Goal: Answer question/provide support

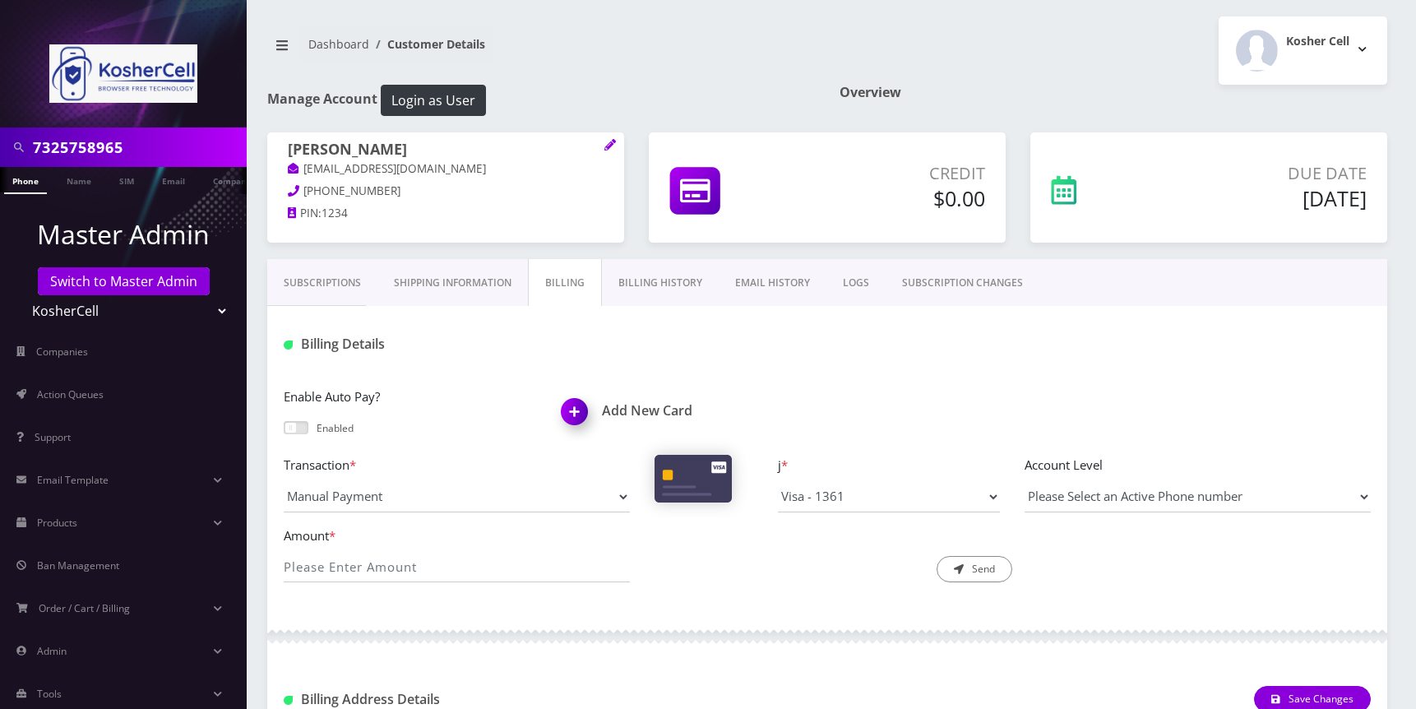
select select "9717"
click at [199, 305] on select "Teltik Production My Link Mobile VennMobile Unlimited Advanced LTE Rexing Inc D…" at bounding box center [124, 310] width 210 height 31
select select "15"
click at [19, 295] on select "Teltik Production My Link Mobile VennMobile Unlimited Advanced LTE Rexing Inc D…" at bounding box center [124, 310] width 210 height 31
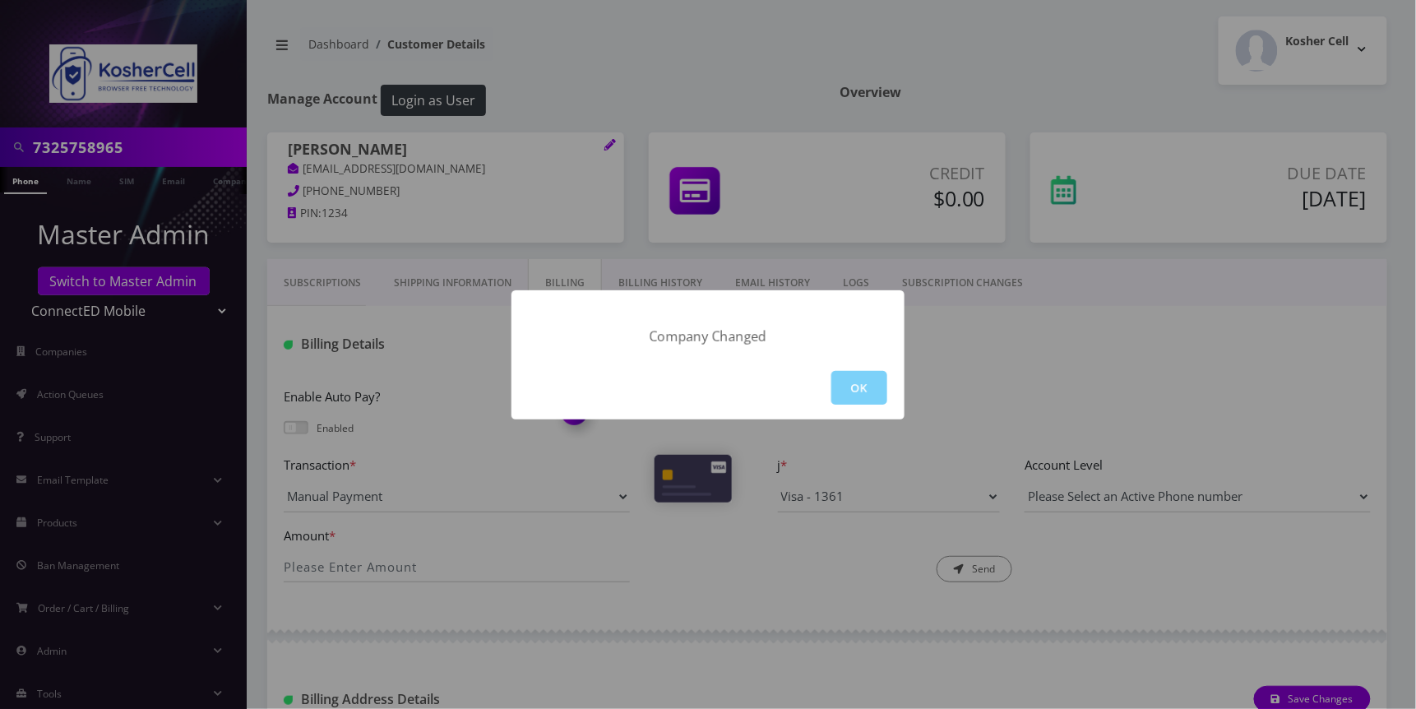
drag, startPoint x: 1257, startPoint y: 442, endPoint x: 1195, endPoint y: 433, distance: 63.1
click at [1255, 443] on div "Company Changed OK" at bounding box center [708, 354] width 1416 height 709
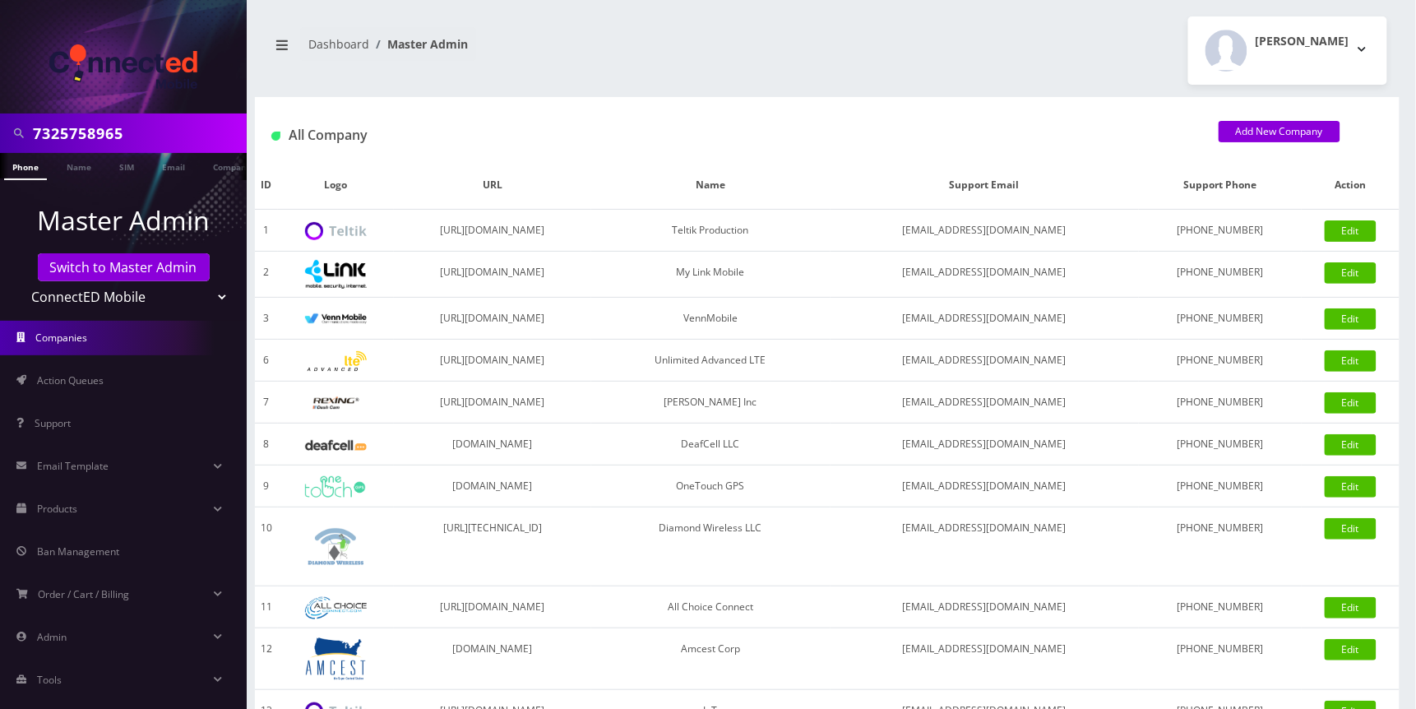
click at [145, 124] on input "7325758965" at bounding box center [138, 133] width 210 height 31
paste input "[PERSON_NAME]"
type input "[PERSON_NAME]"
click at [86, 164] on link "Name" at bounding box center [78, 166] width 41 height 27
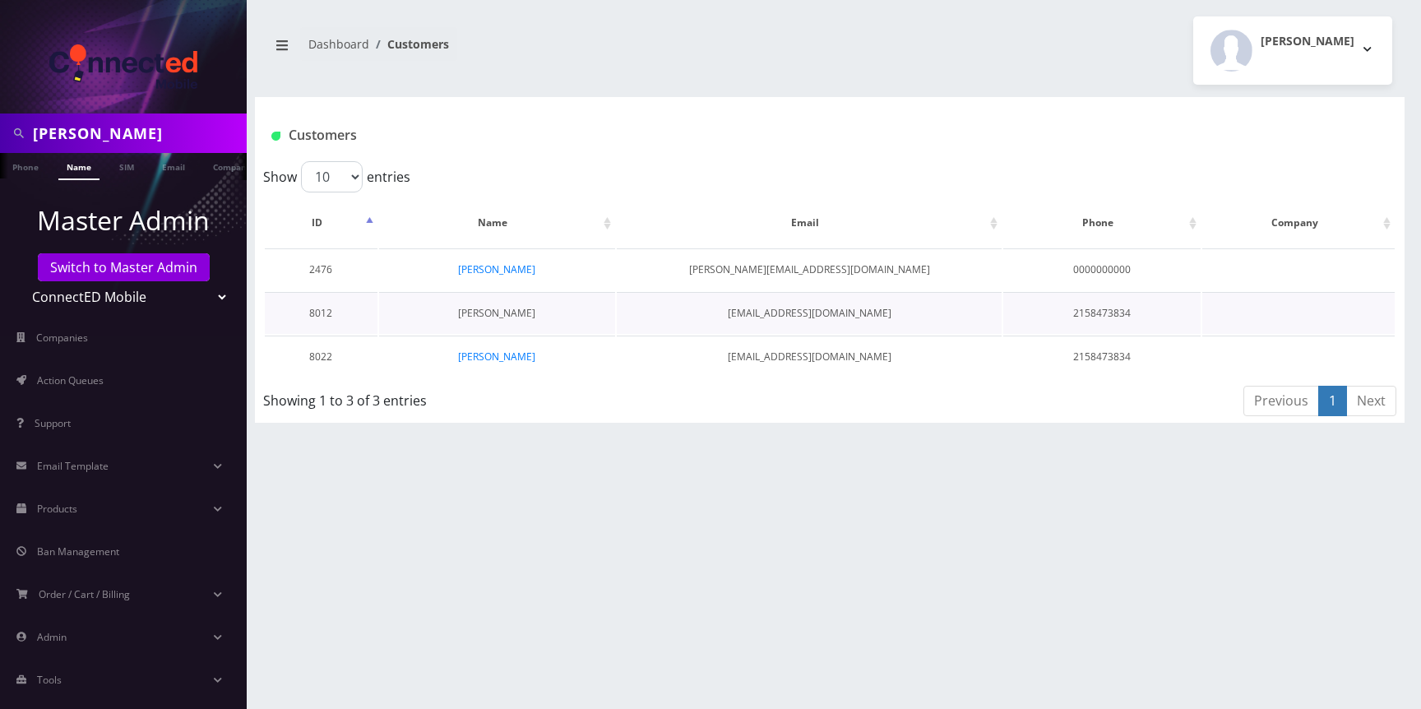
scroll to position [0, 8]
click at [513, 307] on link "[PERSON_NAME]" at bounding box center [496, 313] width 77 height 14
click at [507, 352] on link "[PERSON_NAME]" at bounding box center [496, 356] width 77 height 14
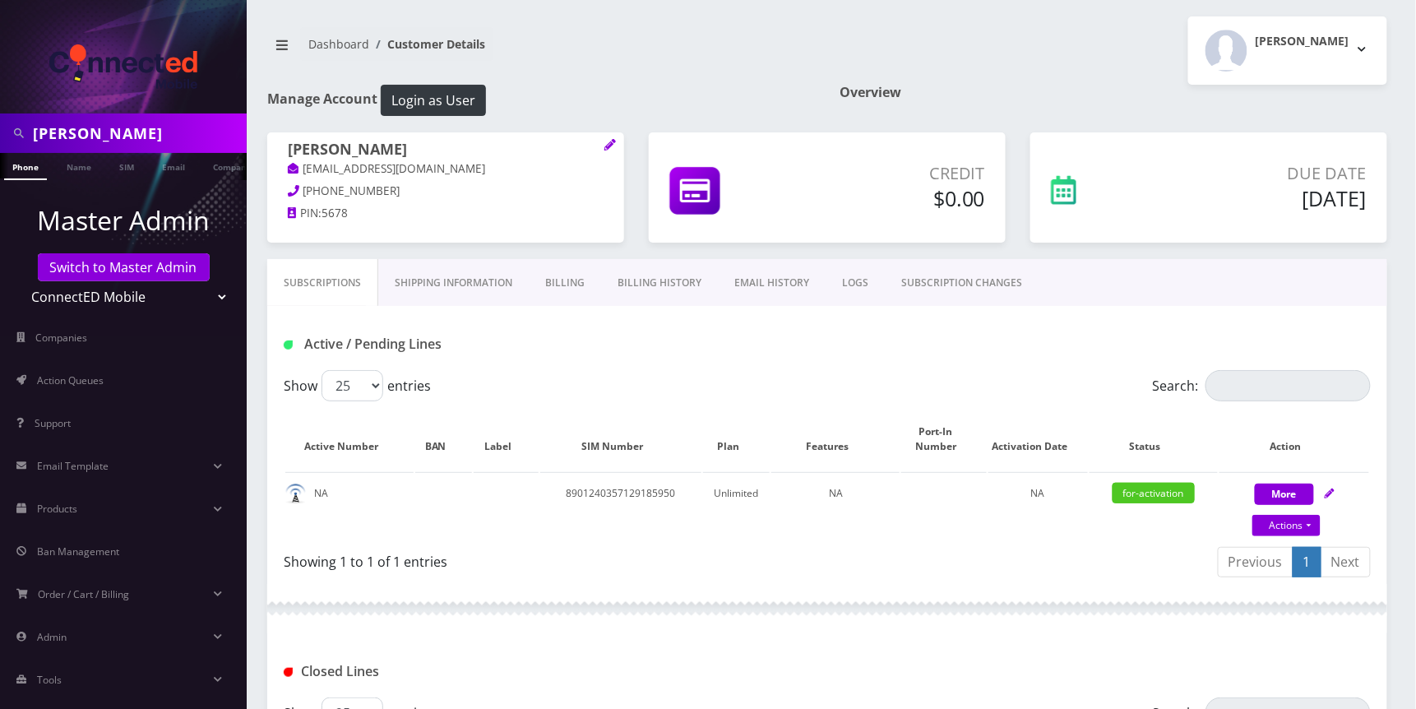
click at [918, 282] on link "SUBSCRIPTION CHANGES" at bounding box center [962, 283] width 154 height 48
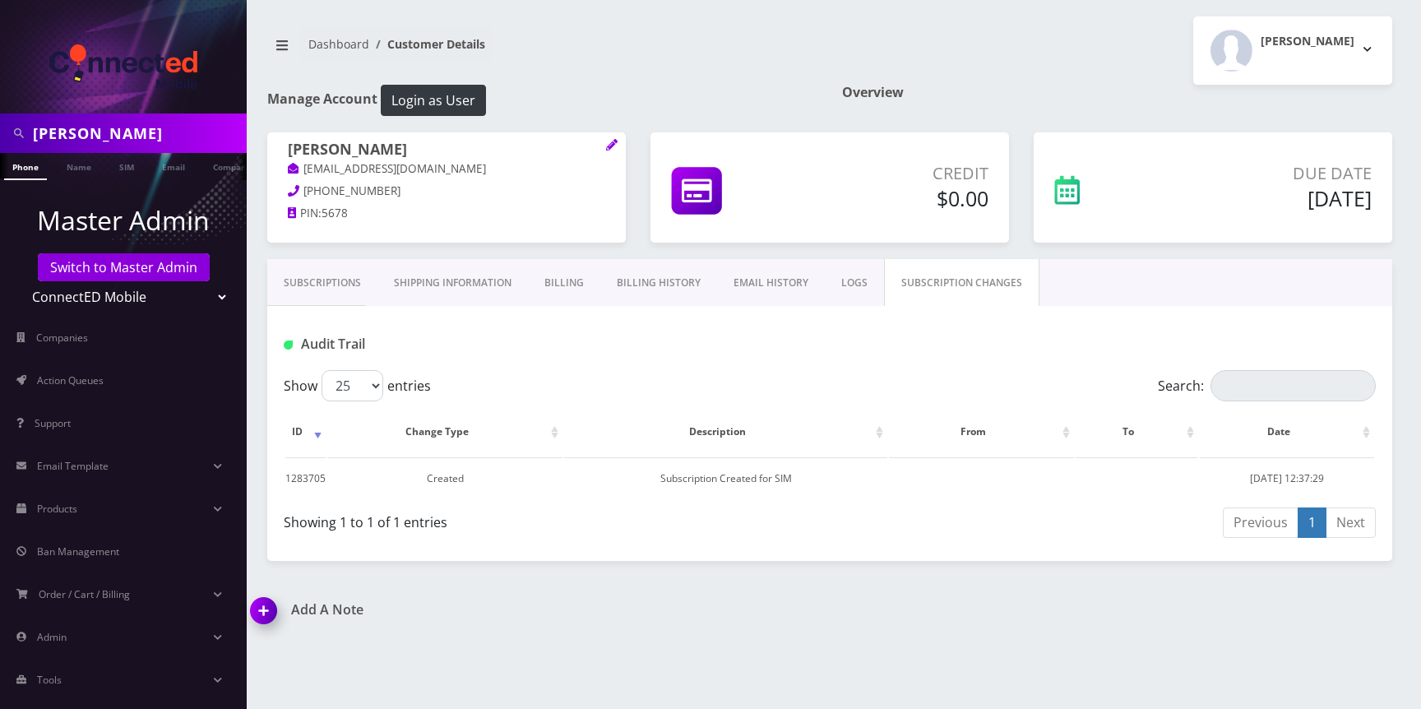
click at [324, 289] on link "Subscriptions" at bounding box center [322, 283] width 110 height 48
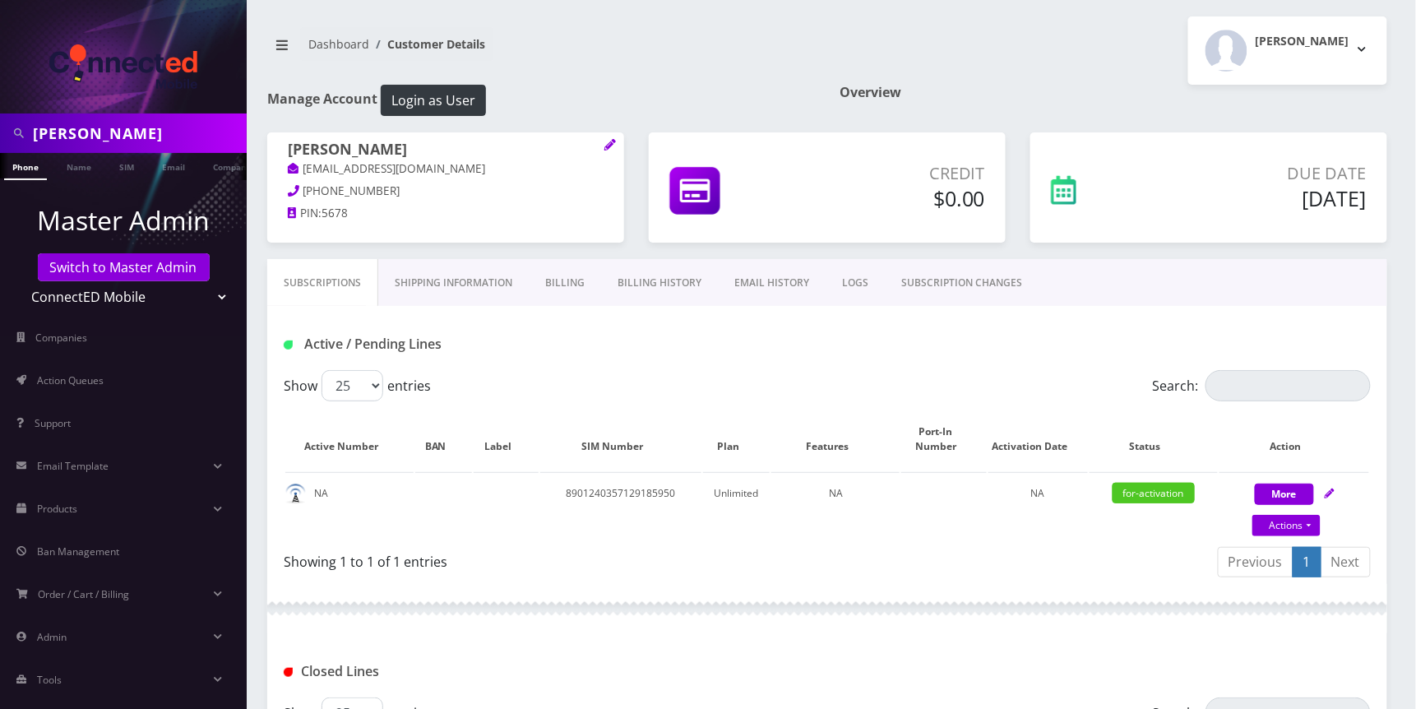
scroll to position [260, 0]
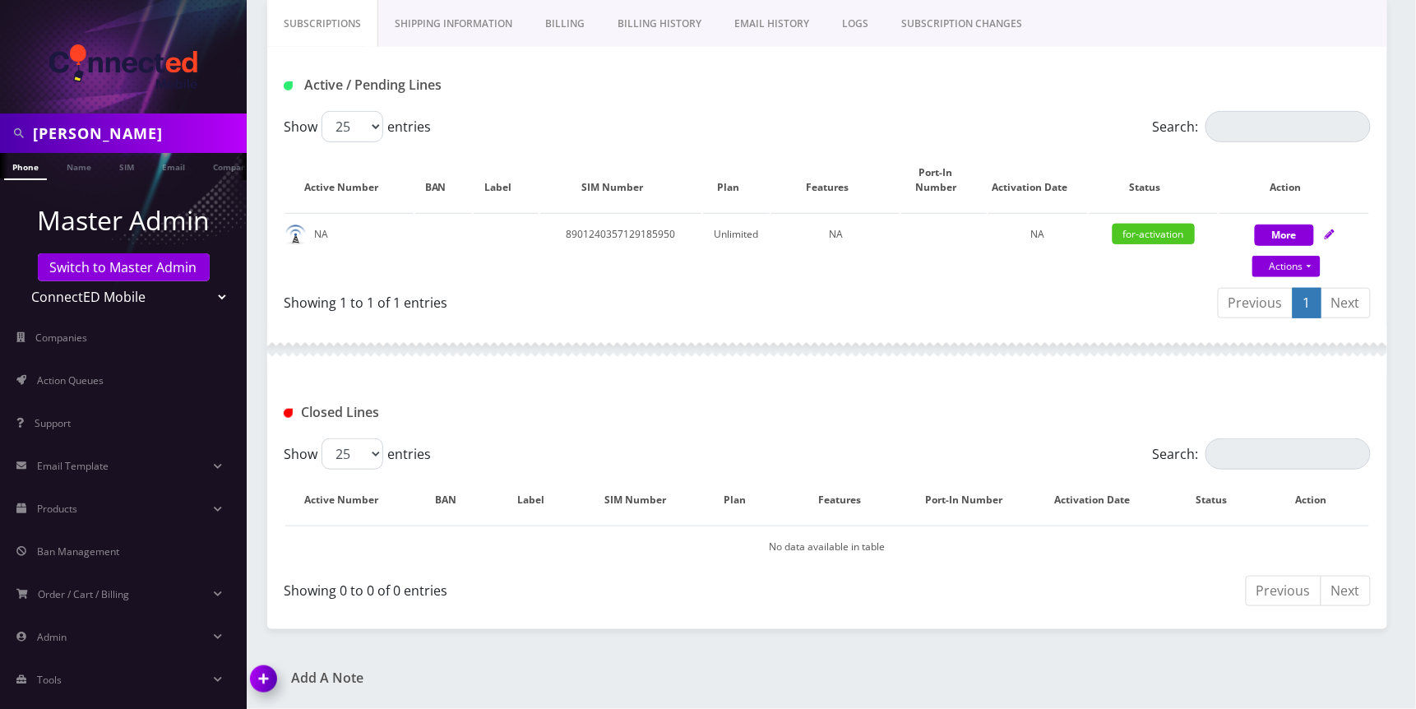
drag, startPoint x: 270, startPoint y: 679, endPoint x: 294, endPoint y: 674, distance: 23.5
click at [270, 679] on img at bounding box center [267, 684] width 49 height 49
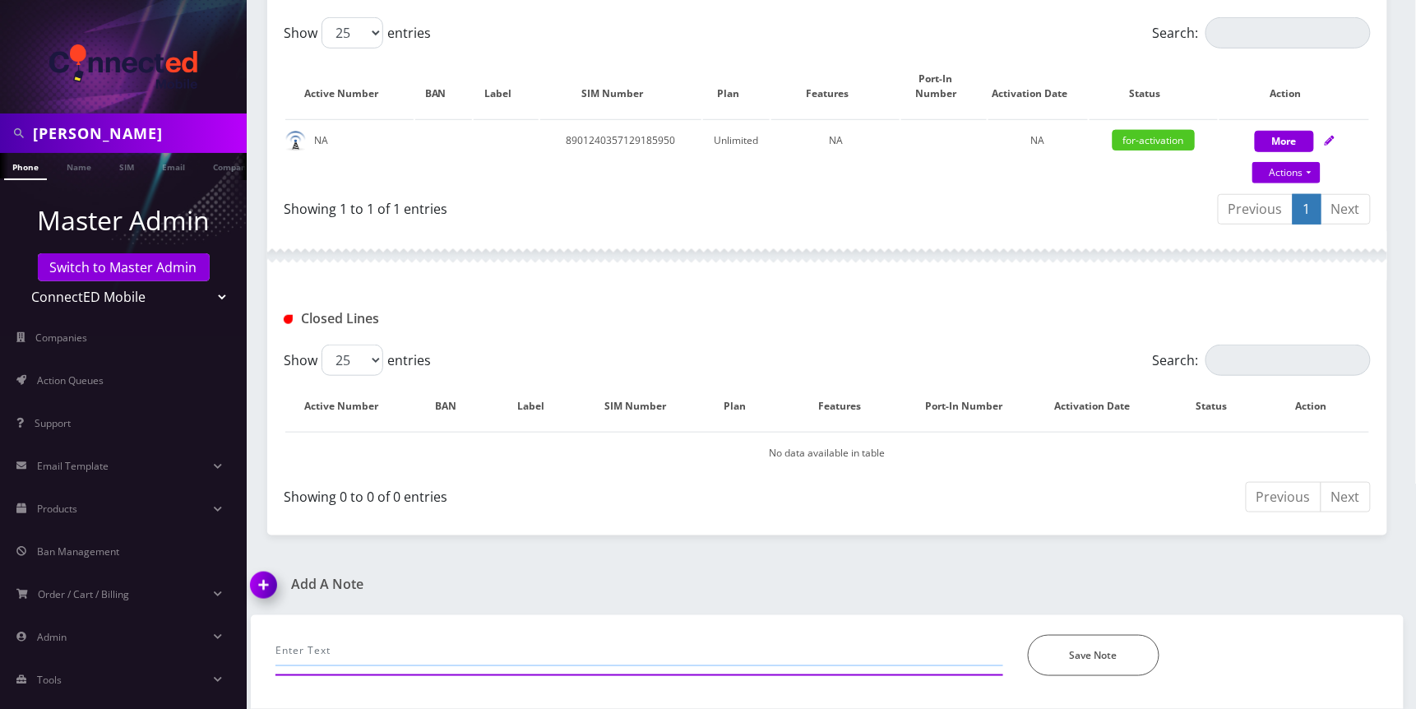
click at [376, 644] on input "text" at bounding box center [639, 650] width 728 height 31
paste input "Tracking ID: 392629952717"
click at [685, 640] on input "call- did not received the SIM yet, Tracking ID: 392629952717" at bounding box center [639, 650] width 728 height 31
paste input "[DATE] before 8:00 PM Estimated between 10:00 AM - 2:00 PM"
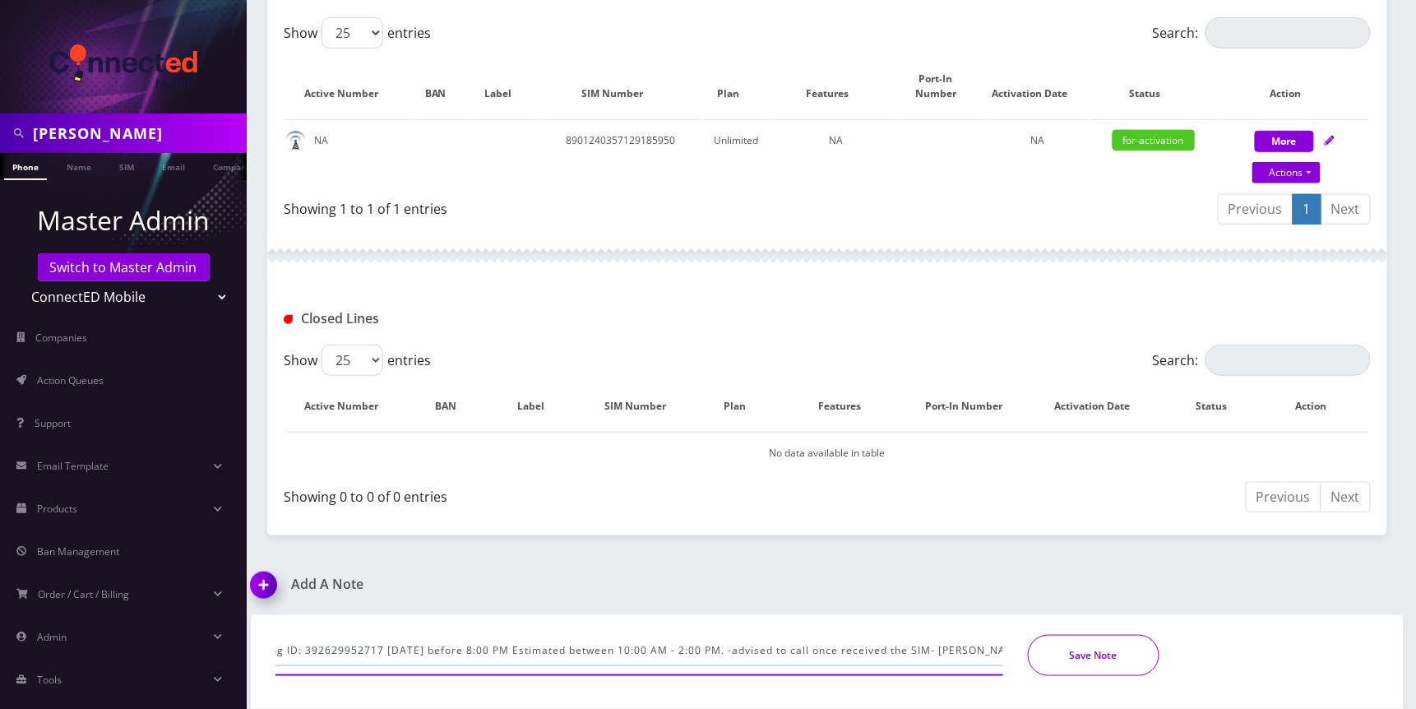
type input "call- did not received the SIM yet, Tracking ID: 392629952717 [DATE] before 8:0…"
click at [1093, 647] on button "Save Note" at bounding box center [1094, 655] width 132 height 41
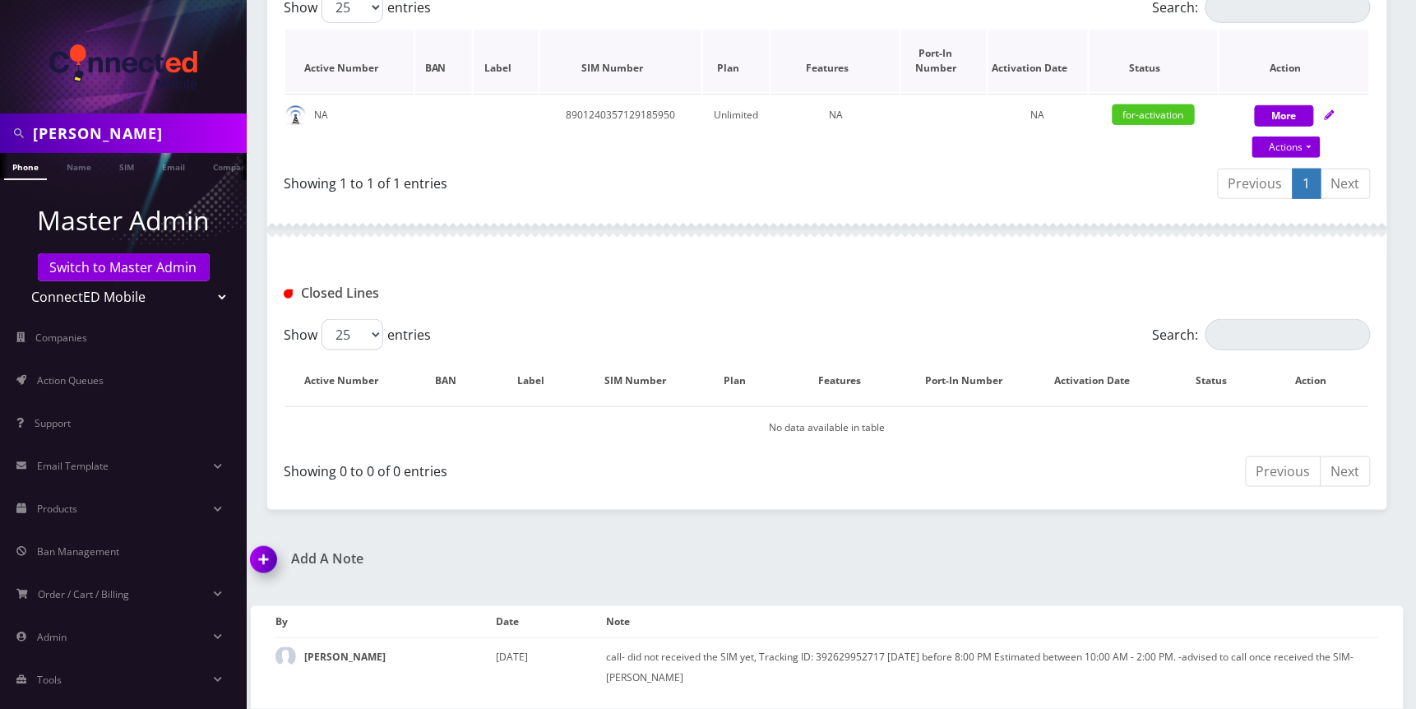
scroll to position [0, 0]
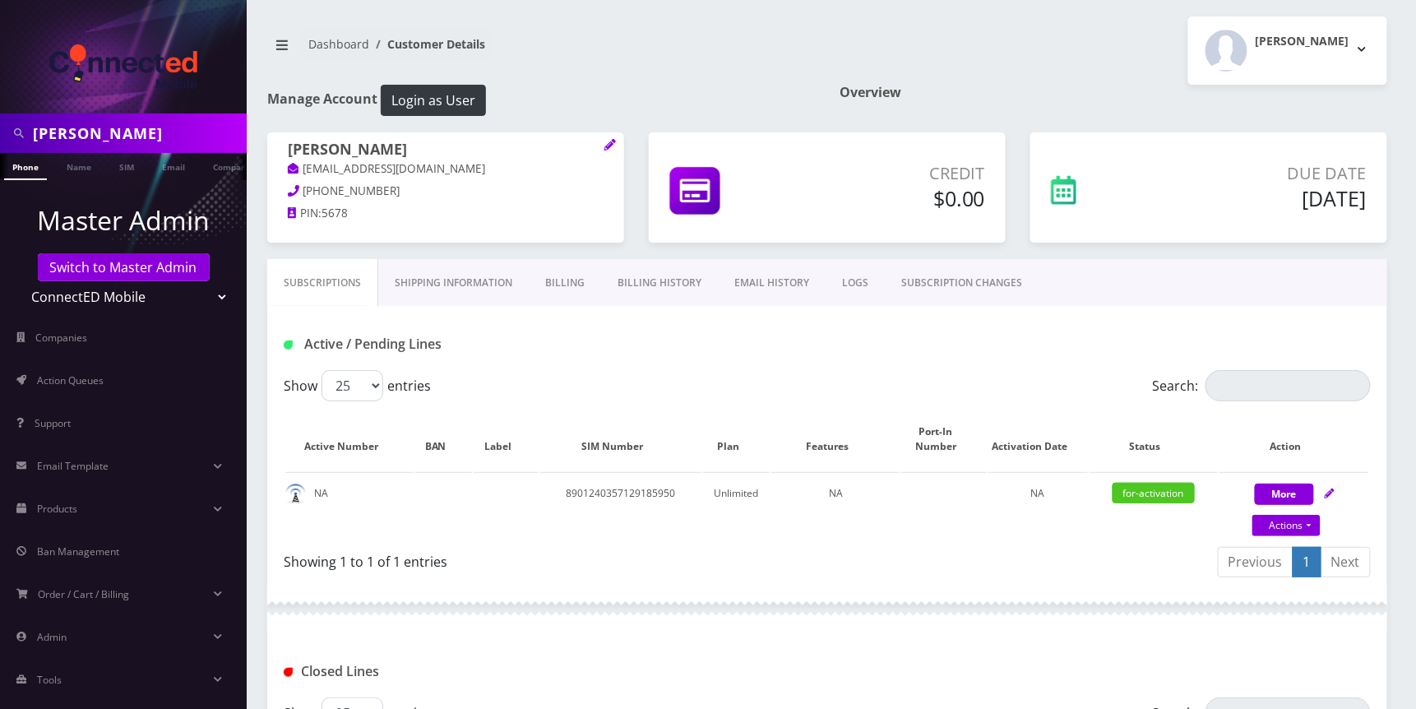
click at [766, 285] on link "EMAIL HISTORY" at bounding box center [772, 283] width 108 height 48
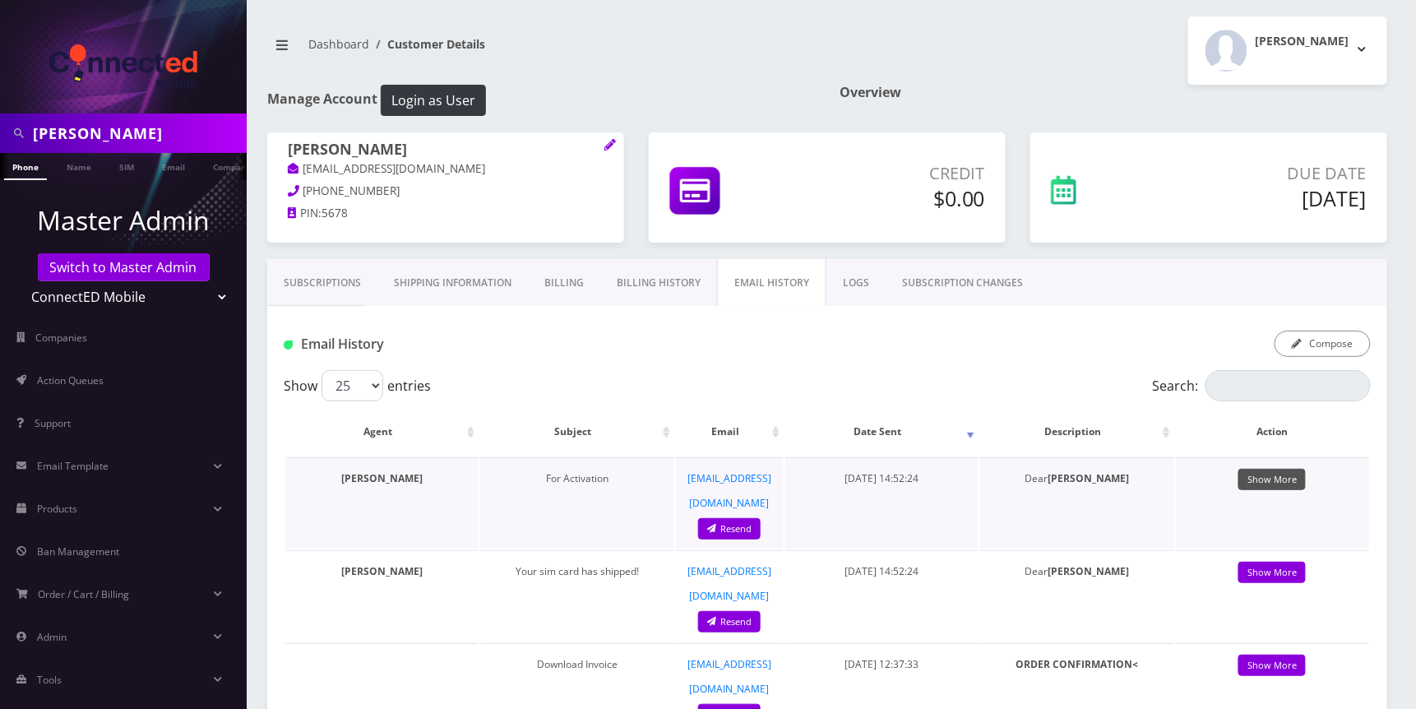
click at [1263, 480] on link "Show More" at bounding box center [1271, 480] width 67 height 22
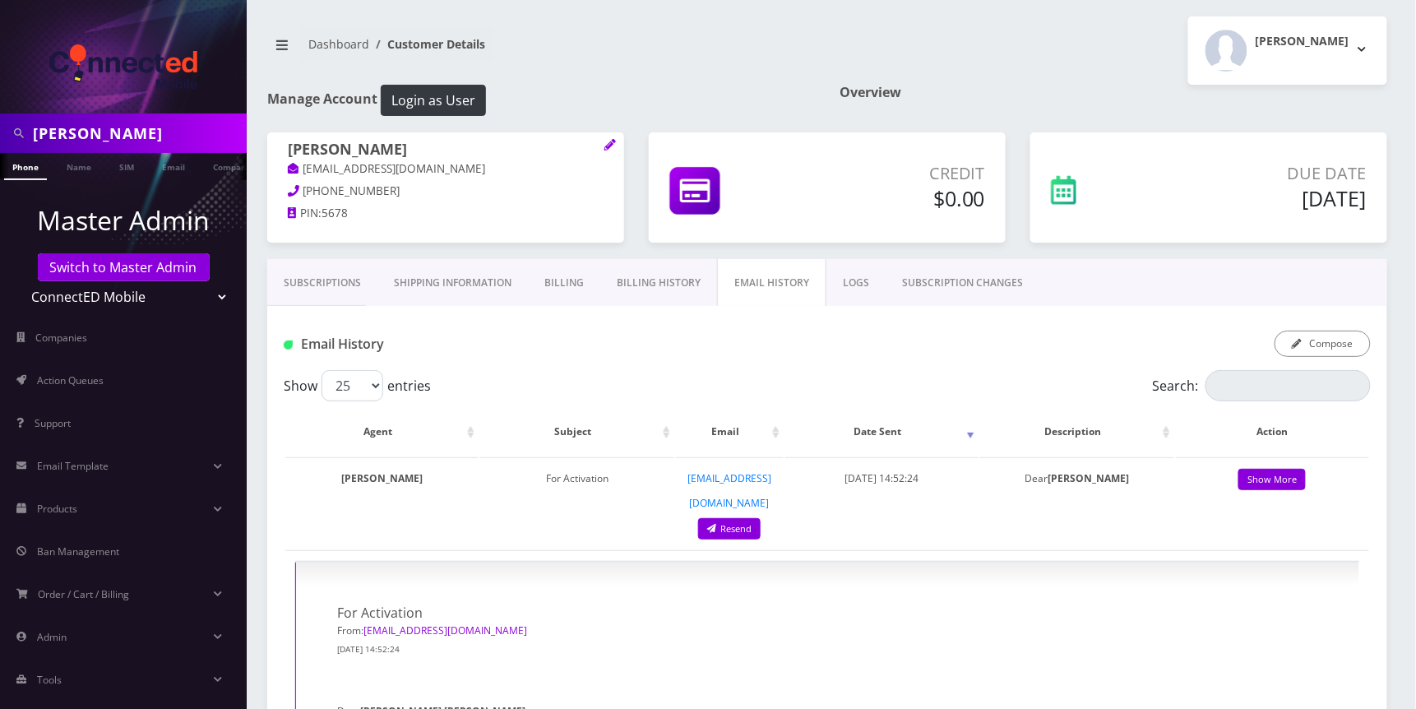
click at [329, 276] on link "Subscriptions" at bounding box center [322, 283] width 110 height 48
